Goal: Task Accomplishment & Management: Manage account settings

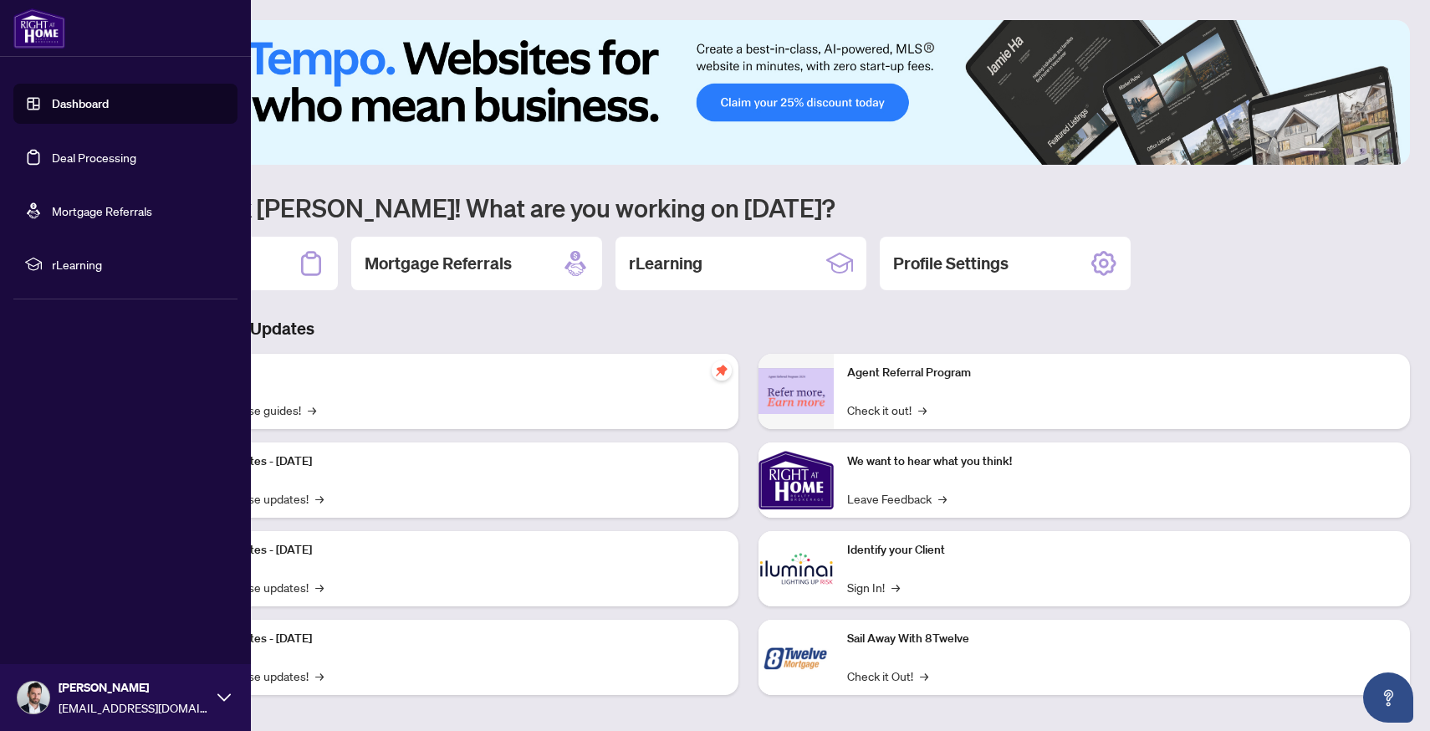
click at [52, 150] on link "Deal Processing" at bounding box center [94, 157] width 84 height 15
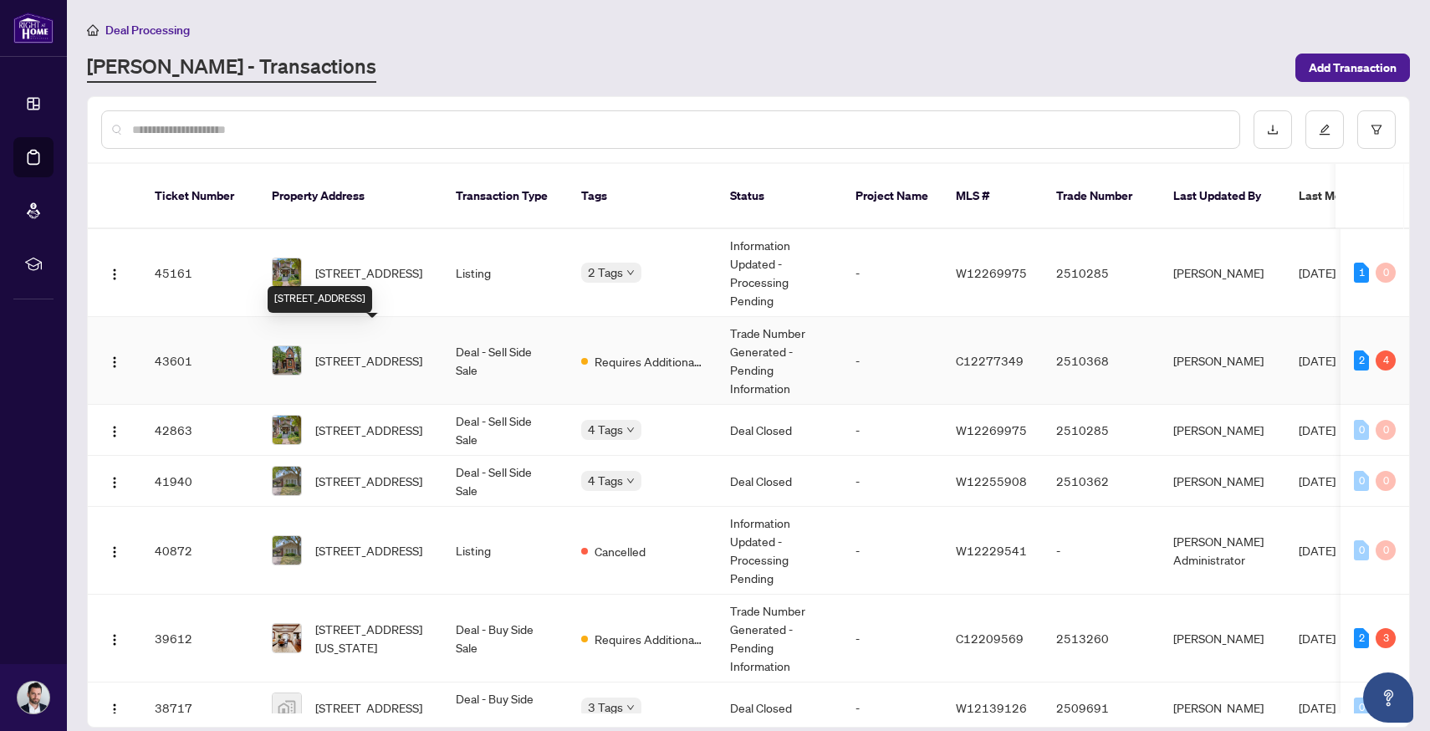
click at [339, 351] on span "[STREET_ADDRESS]" at bounding box center [368, 360] width 107 height 18
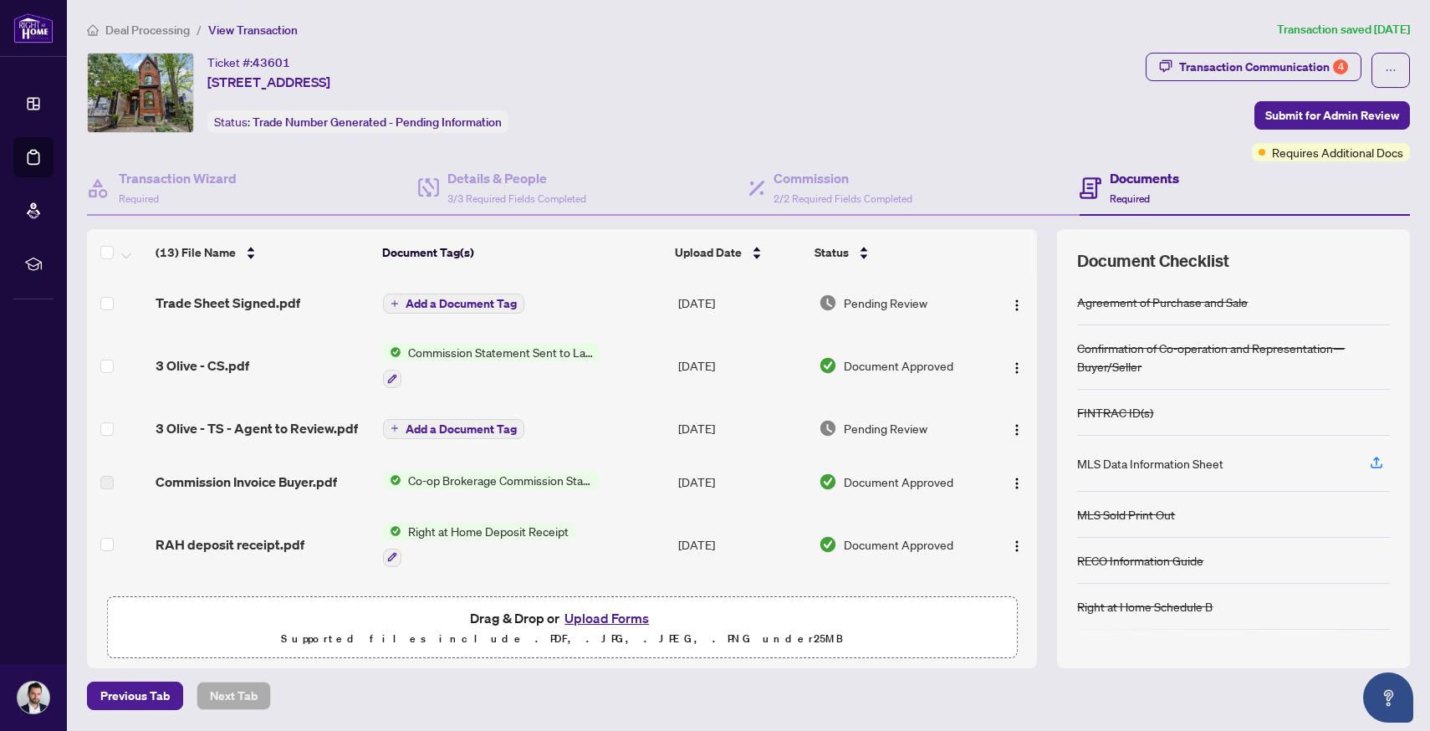
click at [594, 615] on button "Upload Forms" at bounding box center [607, 618] width 95 height 22
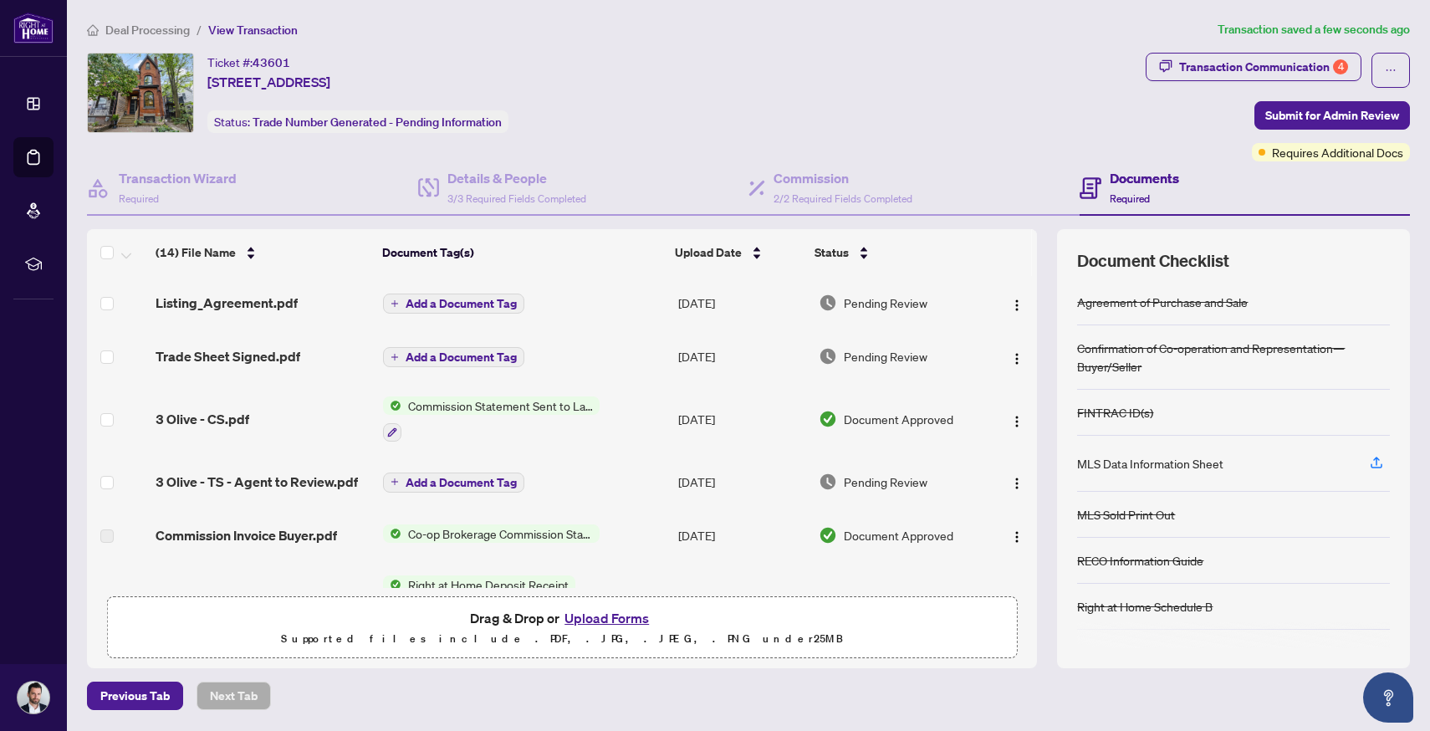
click at [593, 611] on button "Upload Forms" at bounding box center [607, 618] width 95 height 22
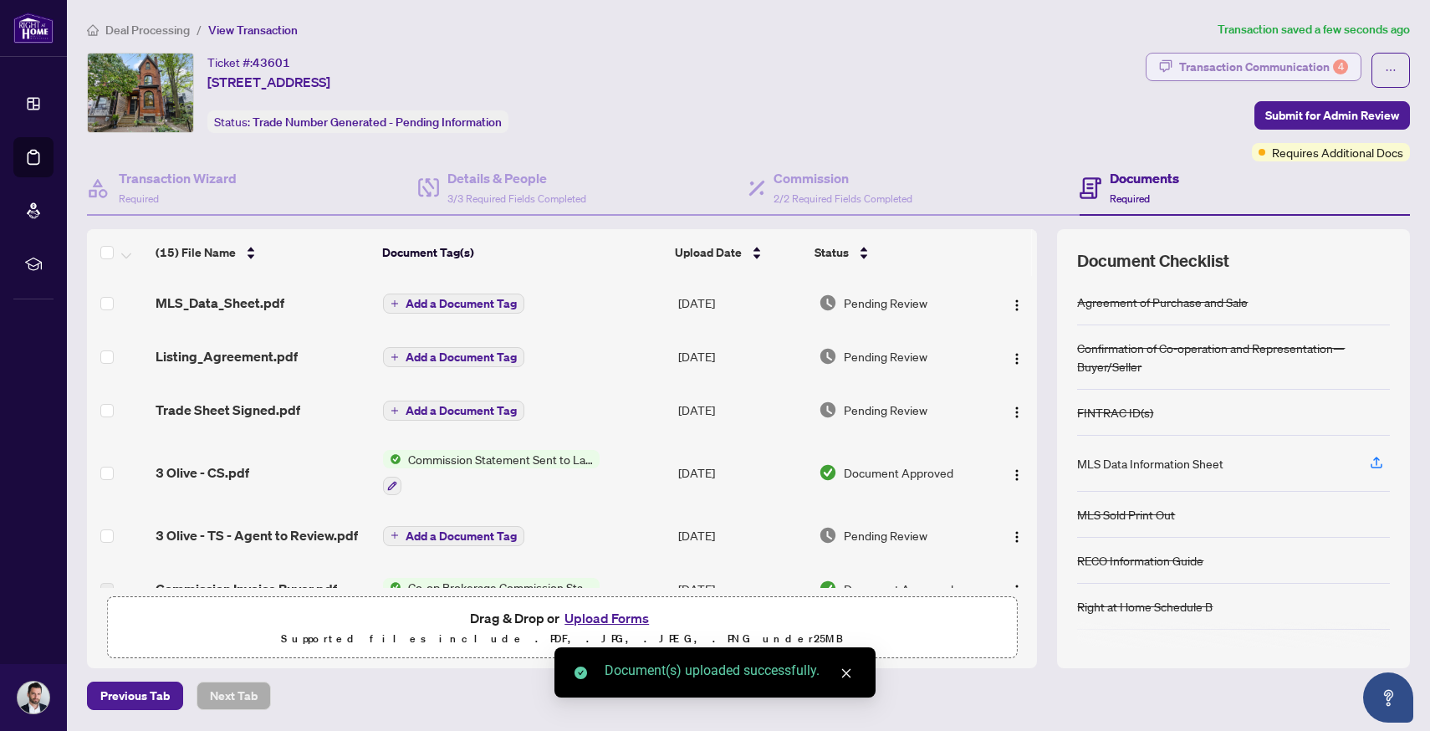
click at [1248, 63] on div "Transaction Communication 4" at bounding box center [1263, 67] width 169 height 27
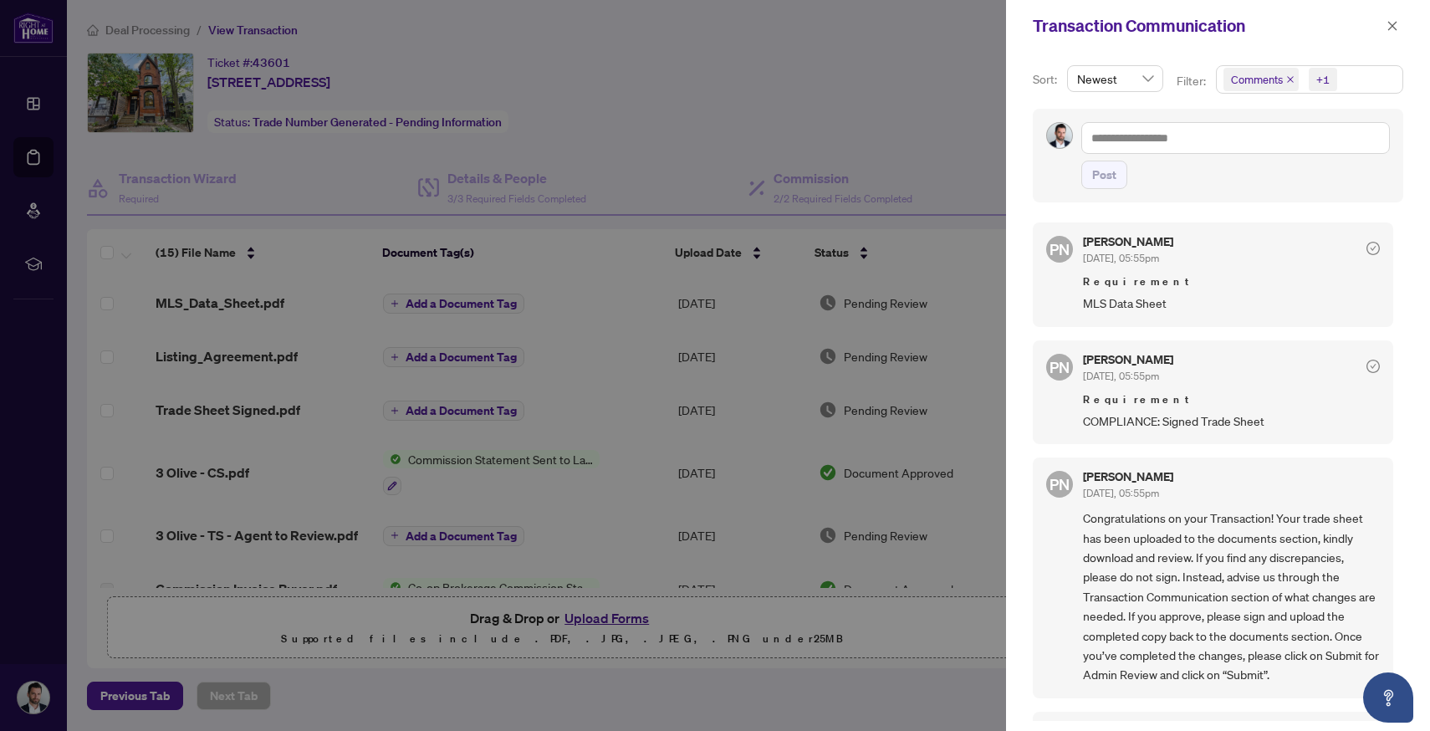
click at [954, 104] on div at bounding box center [715, 365] width 1430 height 731
click at [318, 688] on div at bounding box center [715, 365] width 1430 height 731
click at [1391, 22] on icon "close" at bounding box center [1393, 26] width 12 height 12
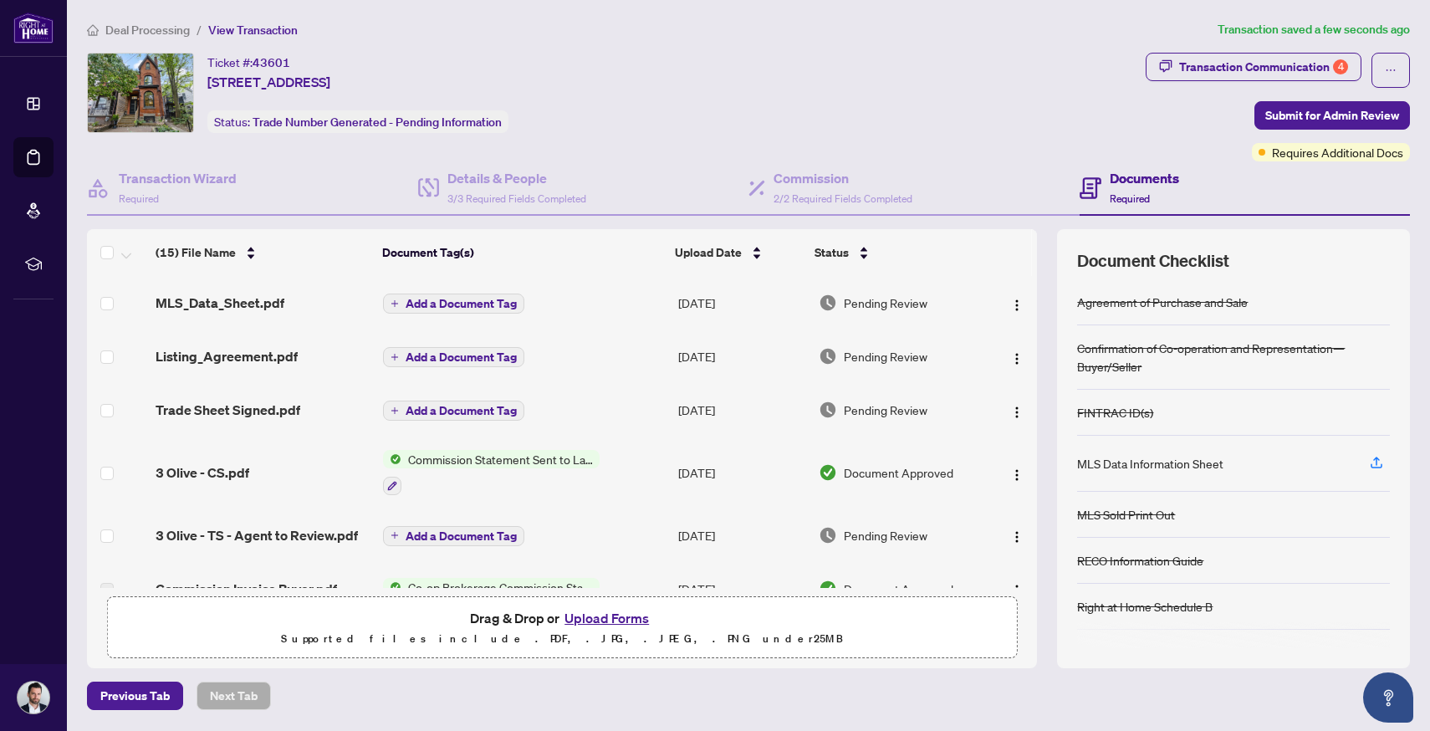
click at [589, 620] on button "Upload Forms" at bounding box center [607, 618] width 95 height 22
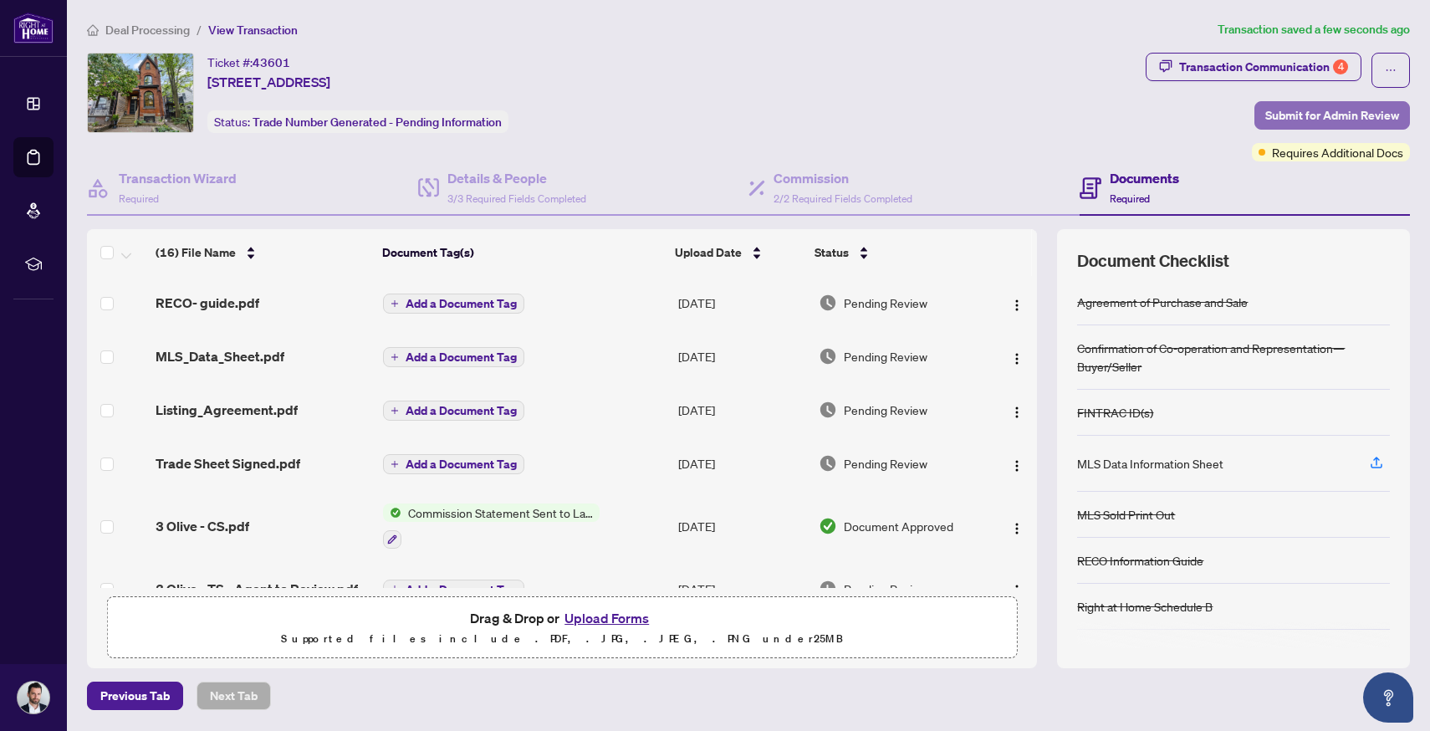
click at [1312, 120] on span "Submit for Admin Review" at bounding box center [1333, 115] width 134 height 27
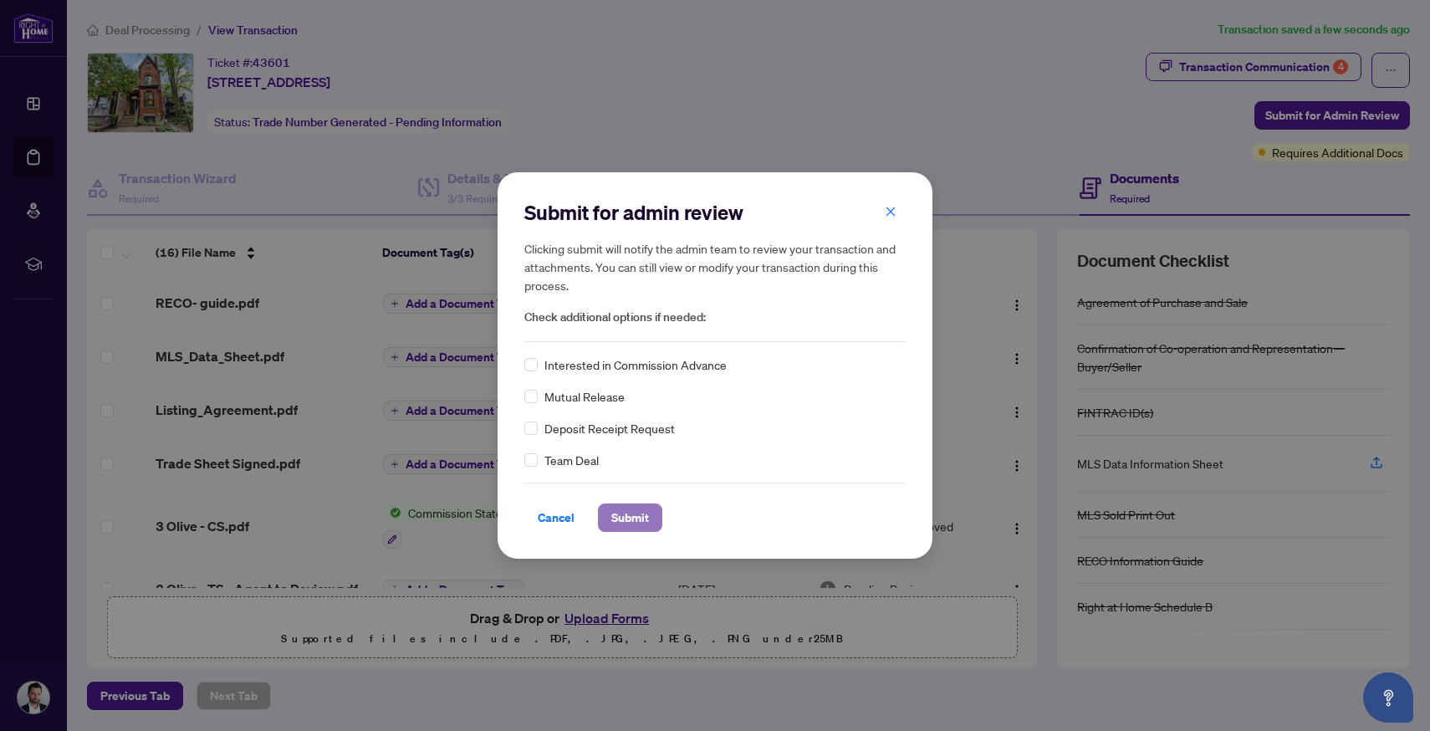
click at [625, 515] on span "Submit" at bounding box center [630, 517] width 38 height 27
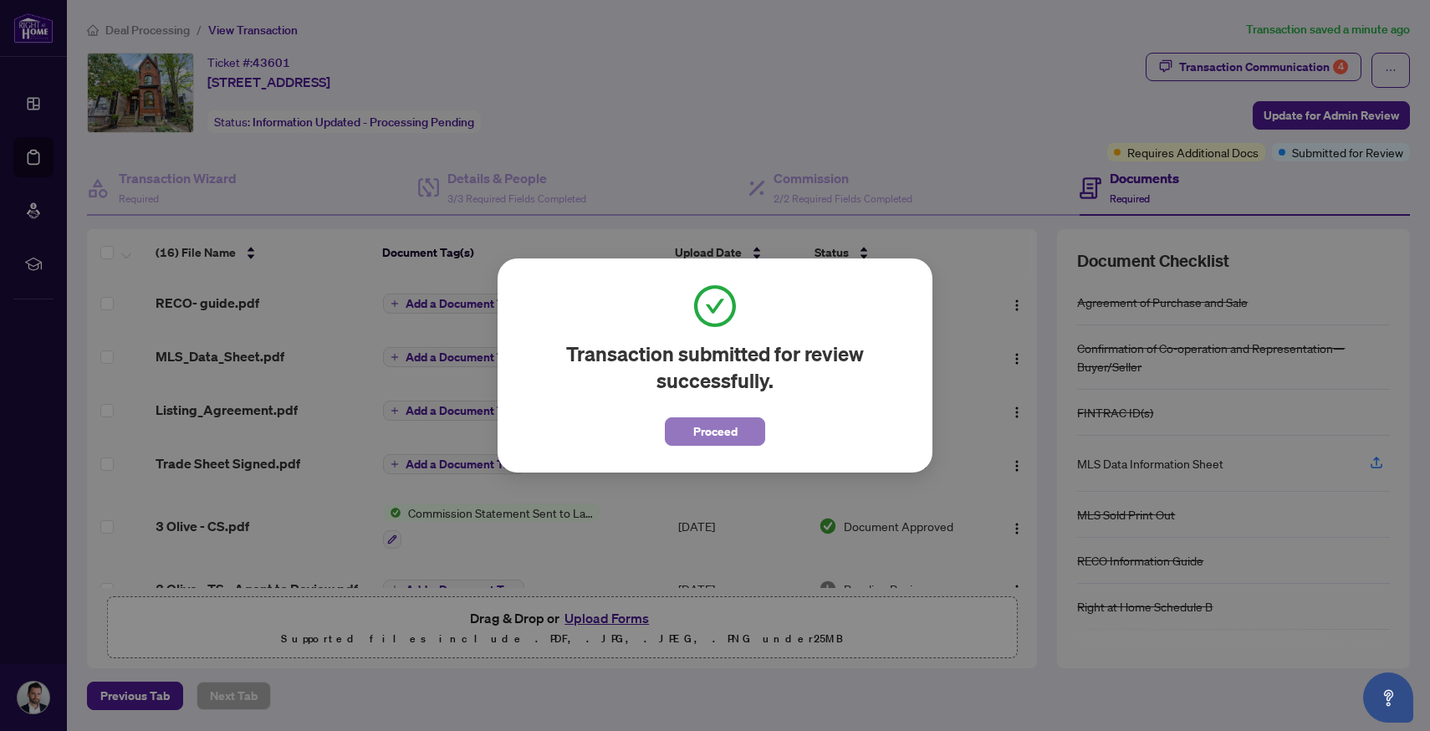
click at [700, 432] on span "Proceed" at bounding box center [715, 431] width 44 height 27
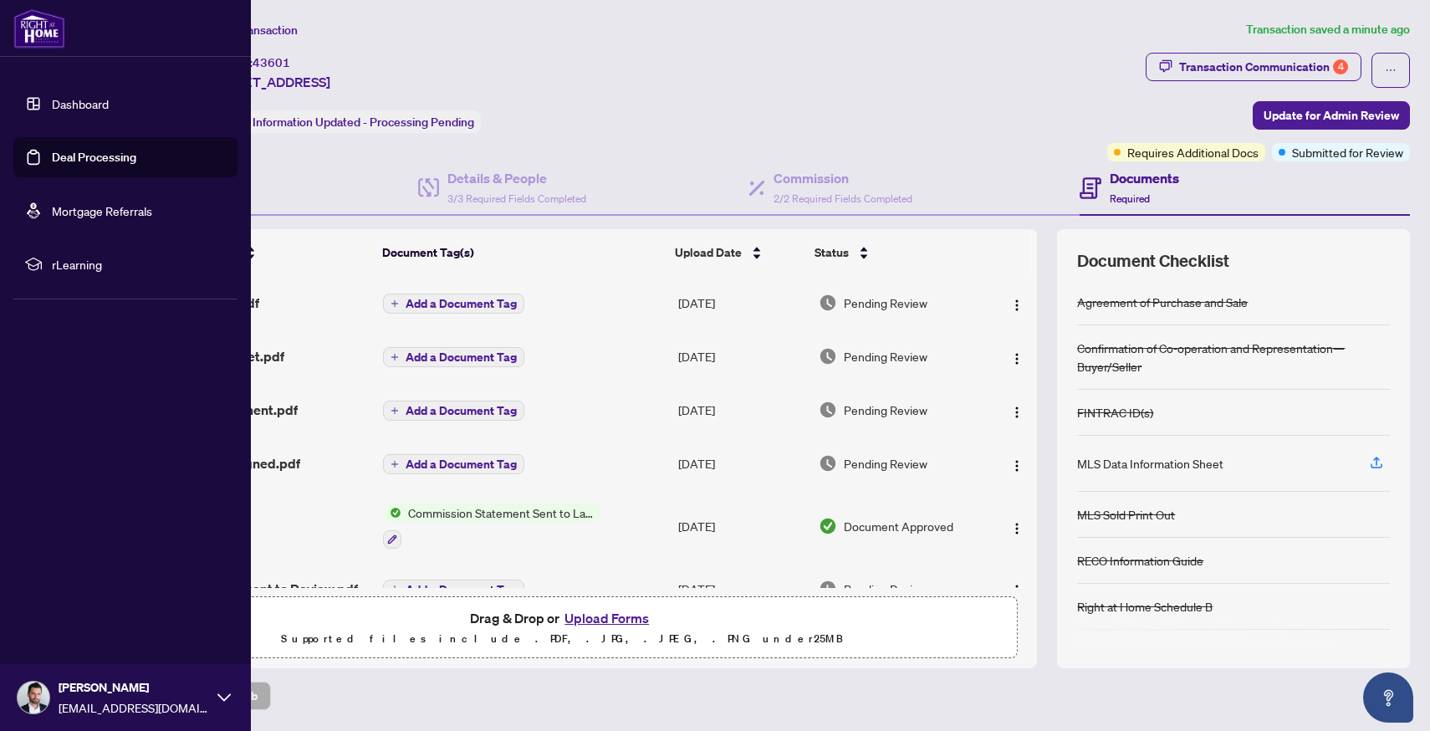
click at [52, 165] on link "Deal Processing" at bounding box center [94, 157] width 84 height 15
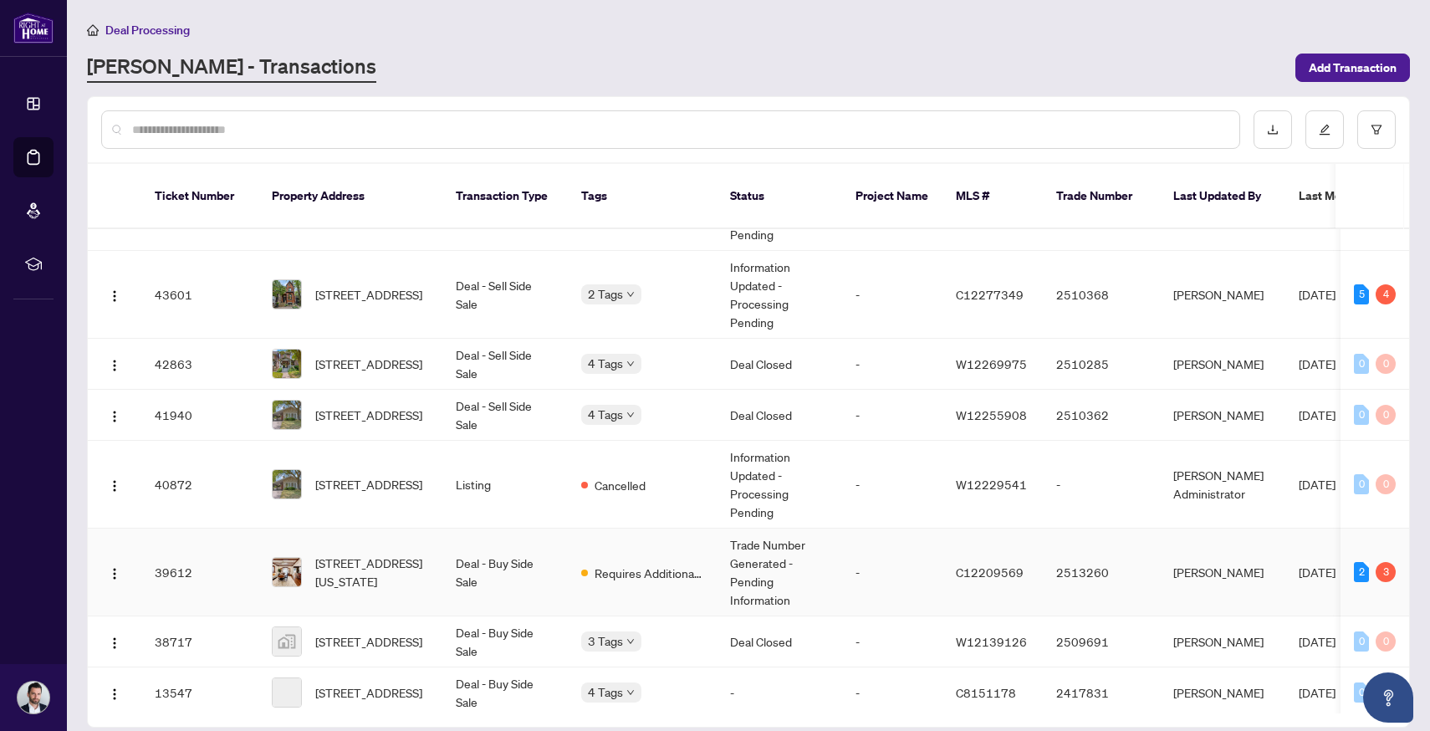
scroll to position [76, 0]
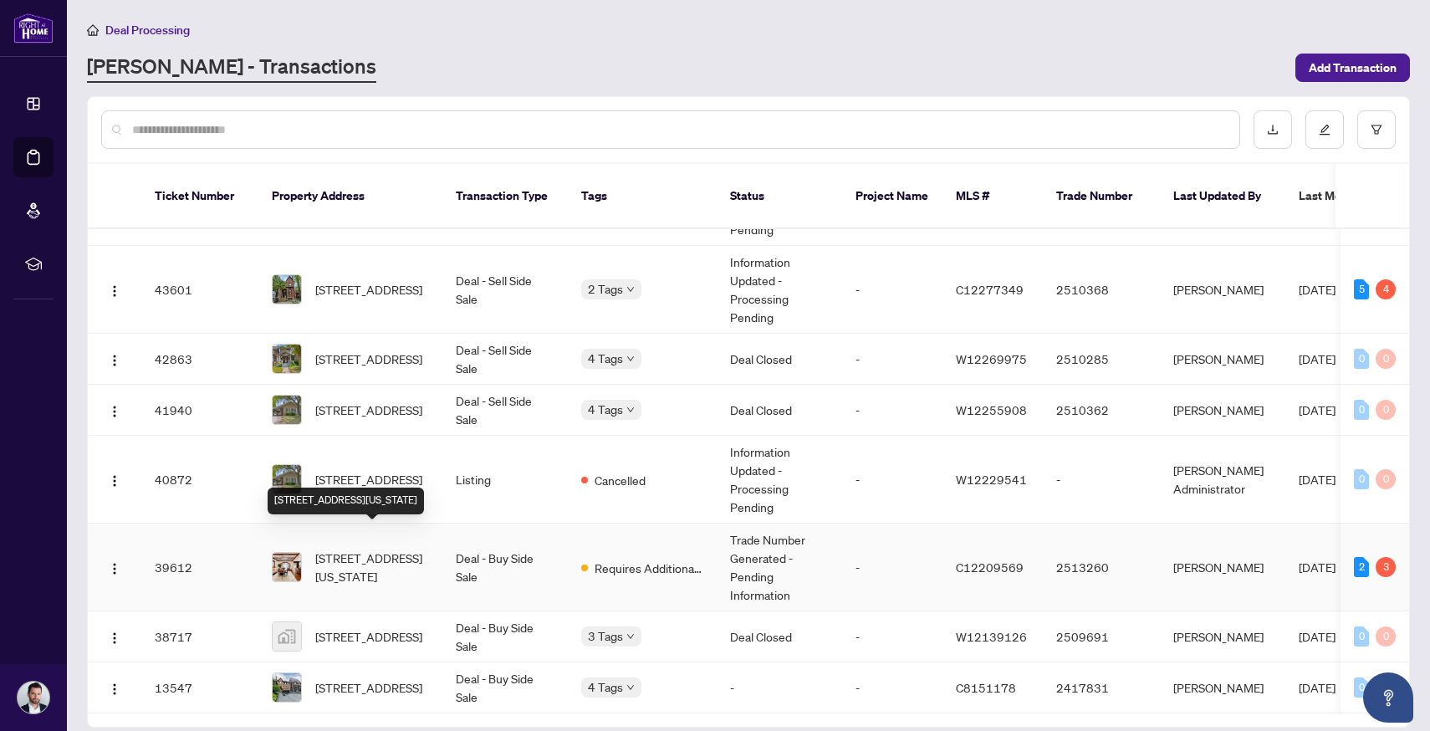
click at [361, 549] on span "[STREET_ADDRESS][US_STATE]" at bounding box center [372, 567] width 114 height 37
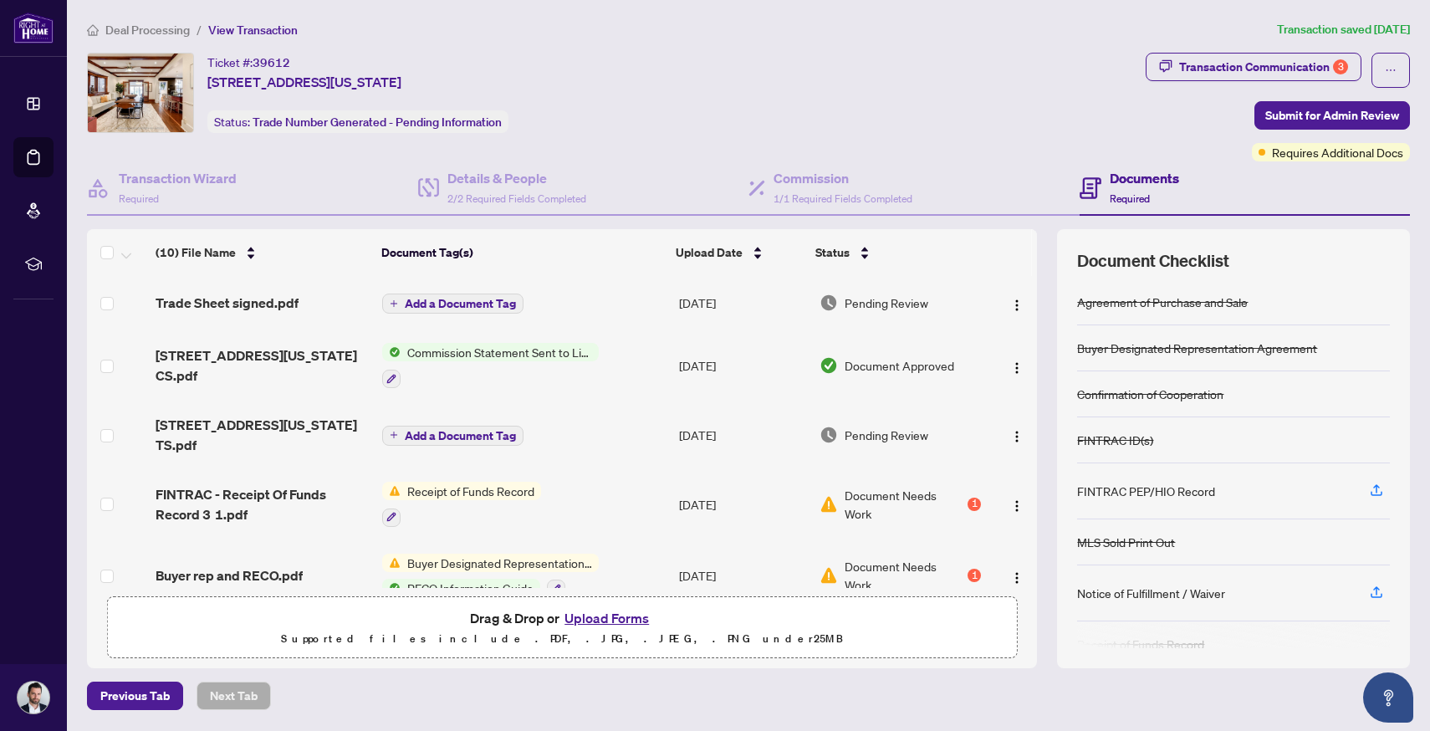
click at [601, 612] on button "Upload Forms" at bounding box center [607, 618] width 95 height 22
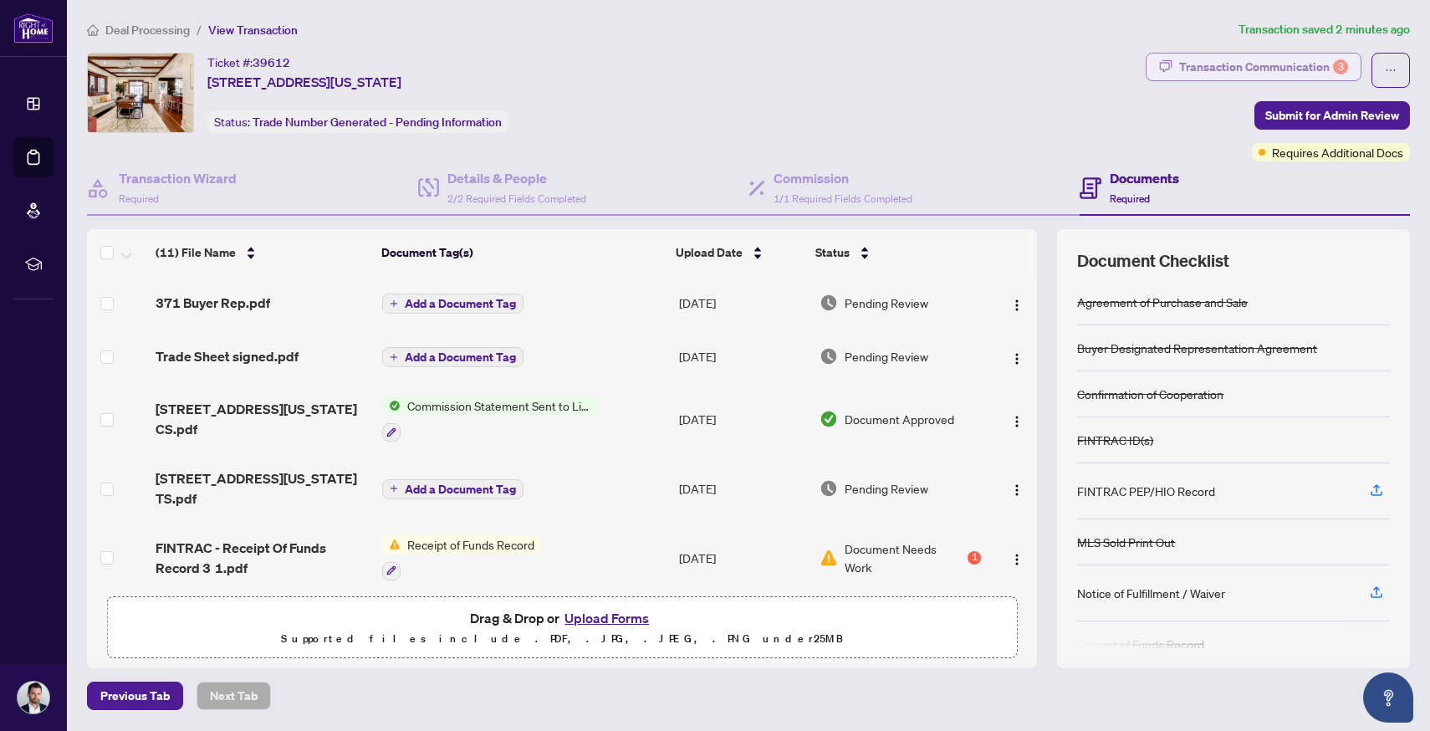
click at [1259, 65] on div "Transaction Communication 3" at bounding box center [1263, 67] width 169 height 27
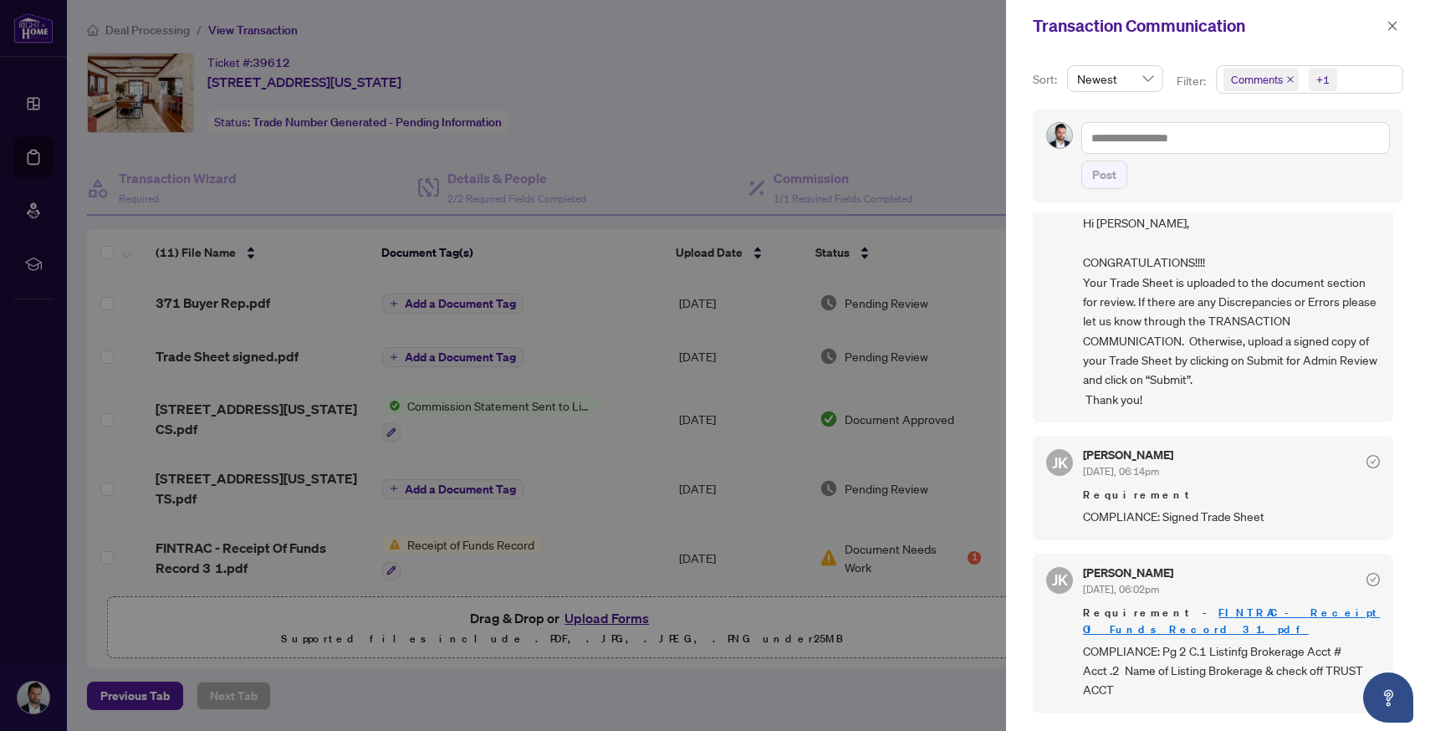
scroll to position [64, 0]
drag, startPoint x: 1211, startPoint y: 628, endPoint x: 1343, endPoint y: 636, distance: 131.5
click at [1343, 638] on span "COMPLIANCE: Pg 2 C.1 Listinfg Brokerage Acct # Acct .2 Name of Listing Brokerag…" at bounding box center [1231, 667] width 297 height 59
copy span "Listinfg Brokerage Acct #"
click at [1399, 24] on button "button" at bounding box center [1393, 26] width 22 height 20
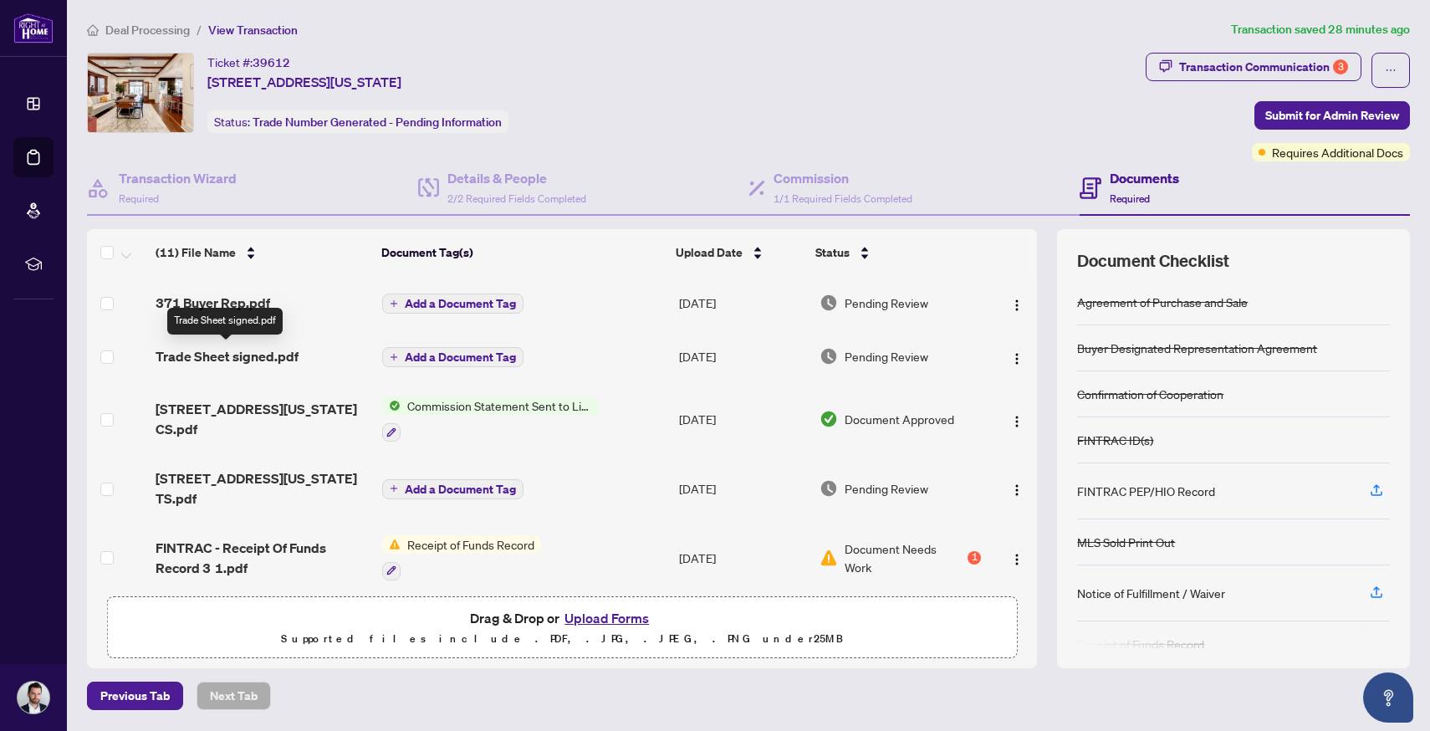
click at [252, 357] on span "Trade Sheet signed.pdf" at bounding box center [227, 356] width 143 height 20
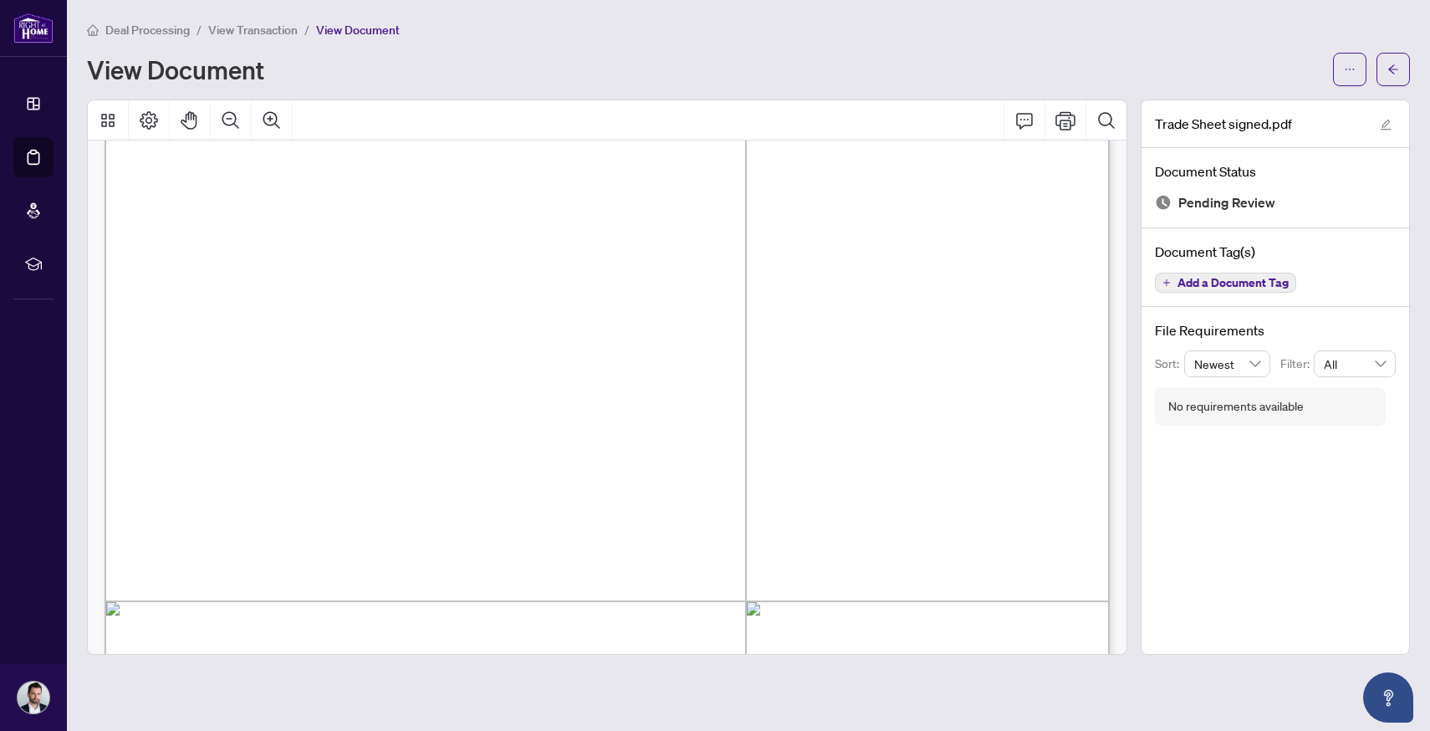
scroll to position [201, 0]
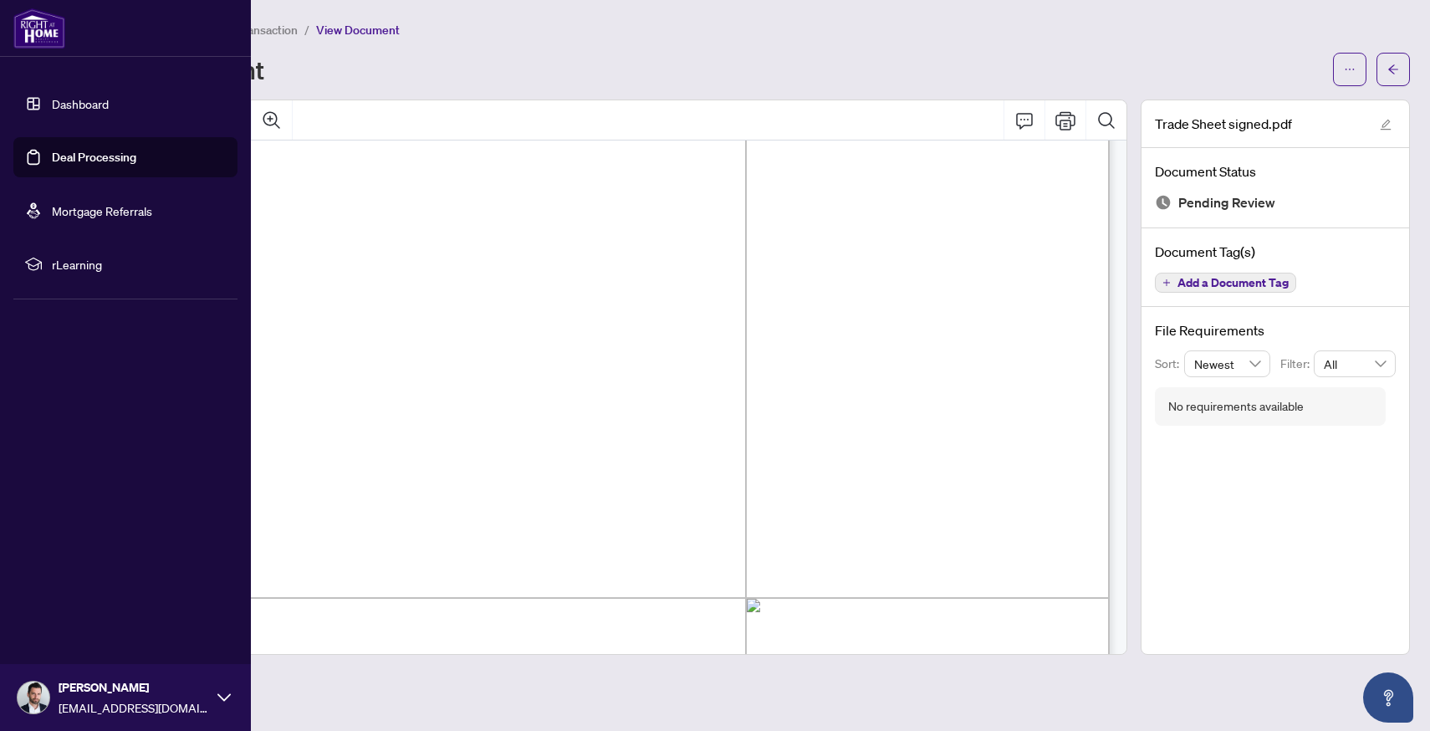
click at [52, 160] on link "Deal Processing" at bounding box center [94, 157] width 84 height 15
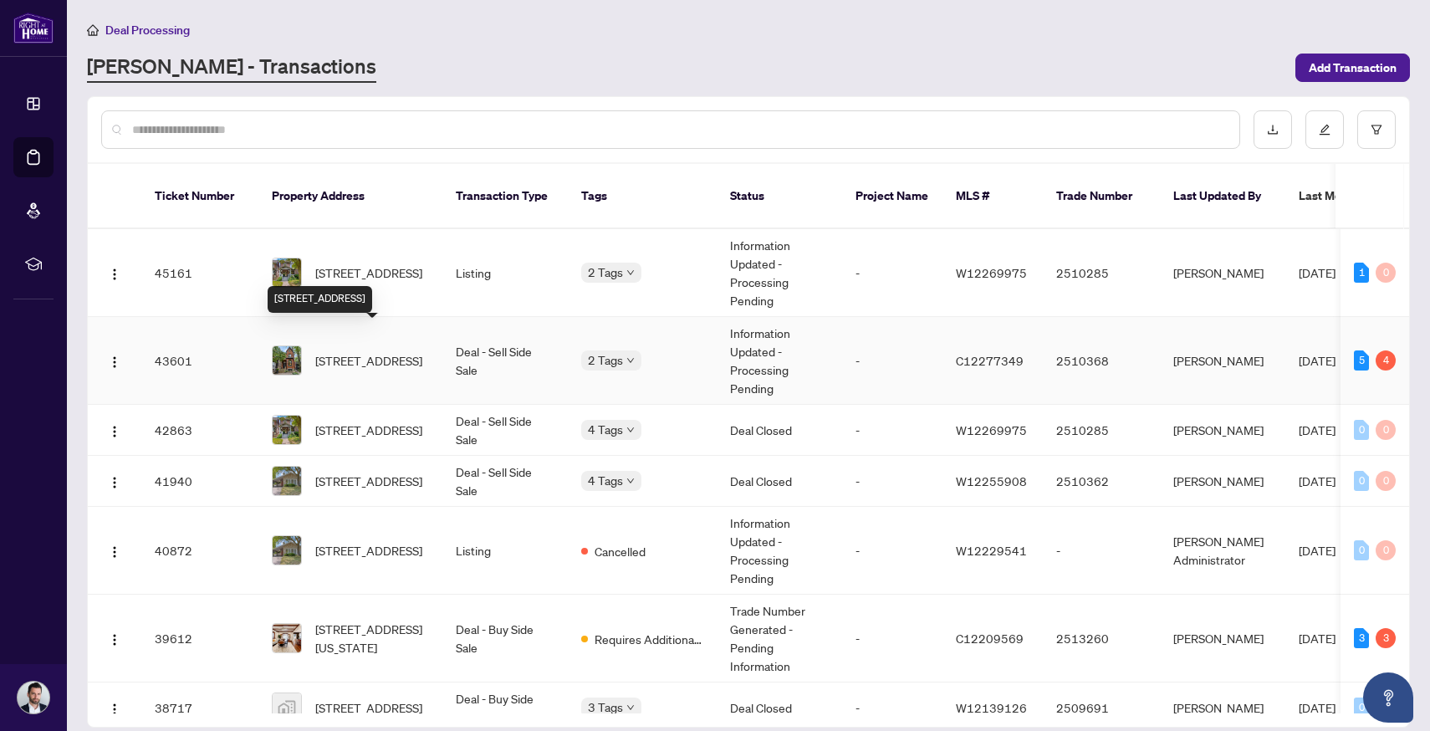
click at [333, 351] on span "[STREET_ADDRESS]" at bounding box center [368, 360] width 107 height 18
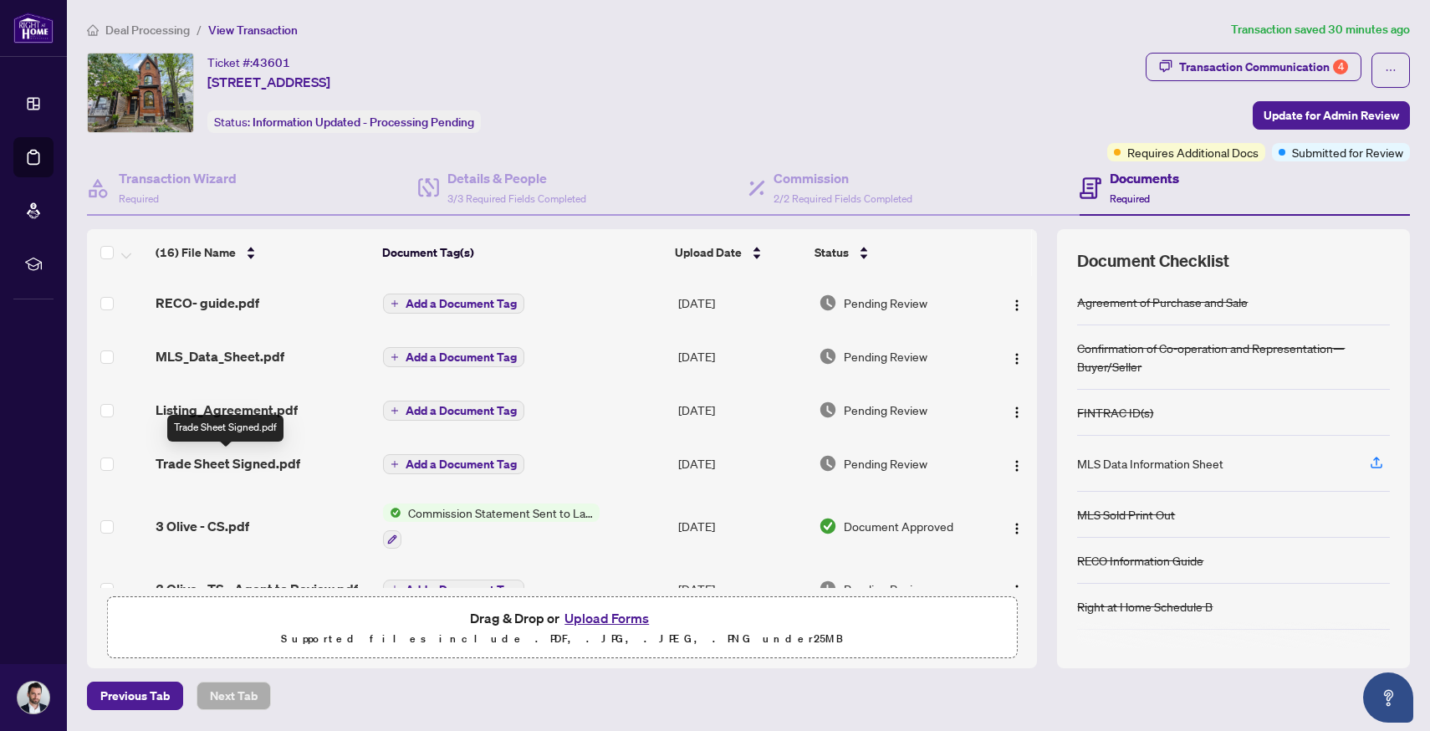
click at [205, 458] on span "Trade Sheet Signed.pdf" at bounding box center [228, 463] width 145 height 20
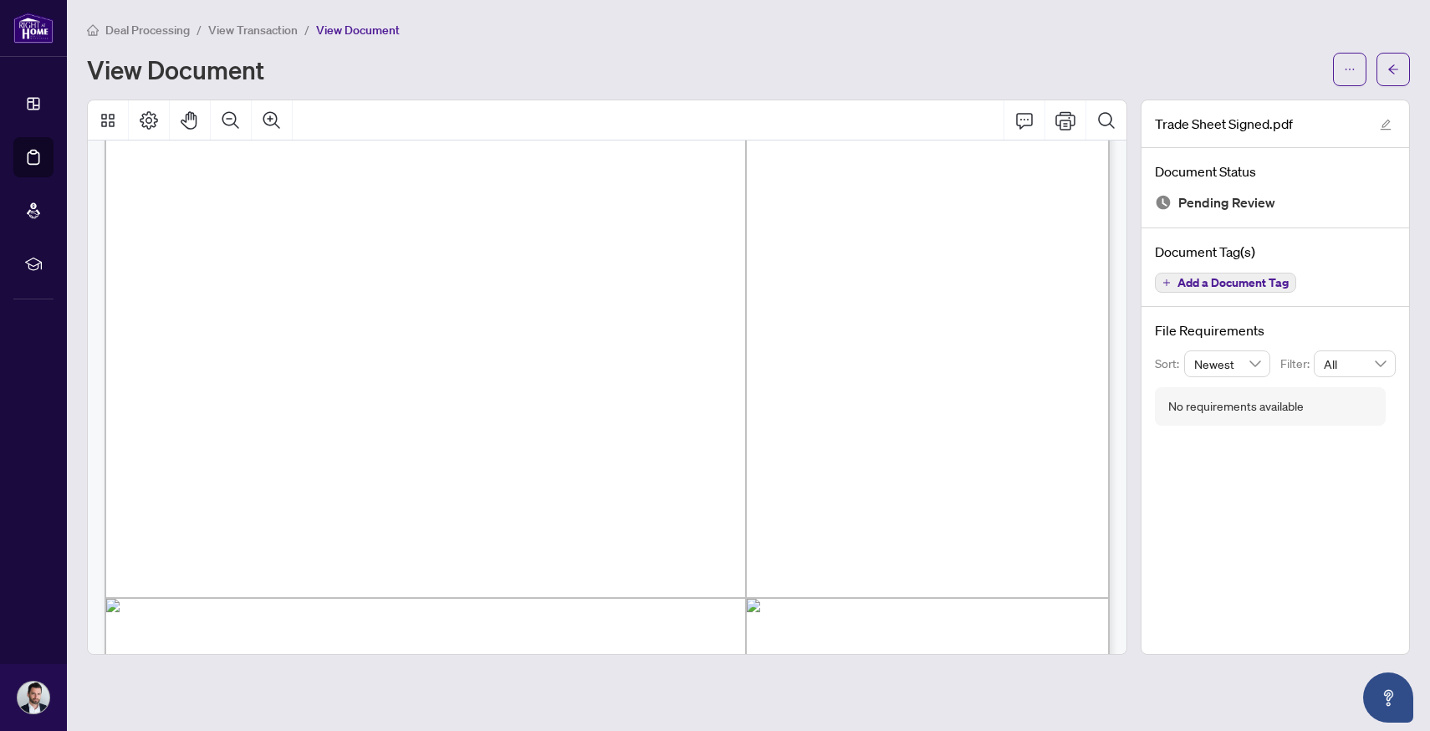
scroll to position [206, 0]
